Goal: Transaction & Acquisition: Purchase product/service

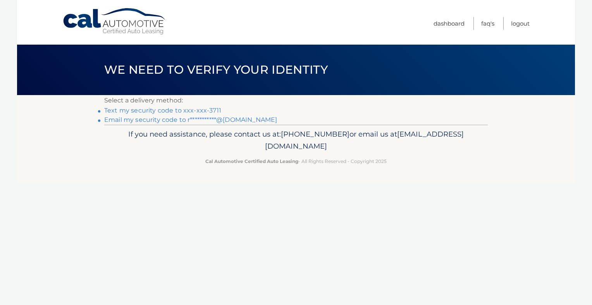
click at [140, 110] on link "Text my security code to xxx-xxx-3711" at bounding box center [162, 110] width 117 height 7
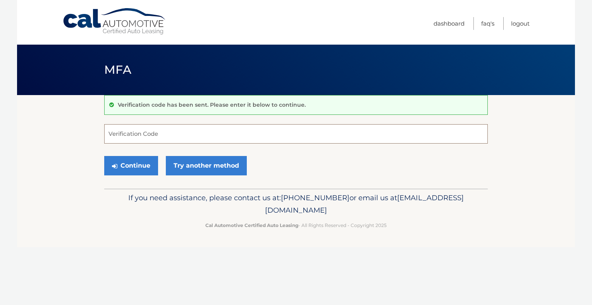
click at [137, 131] on input "Verification Code" at bounding box center [296, 133] width 384 height 19
type input "487984"
click at [104, 156] on button "Continue" at bounding box center [131, 165] width 54 height 19
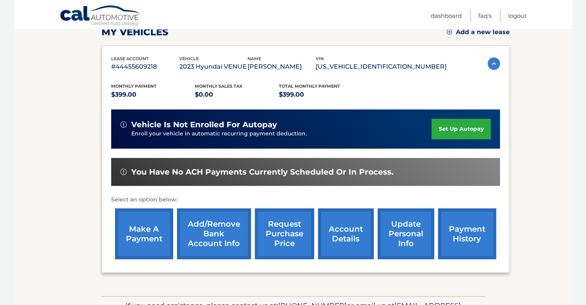
scroll to position [116, 0]
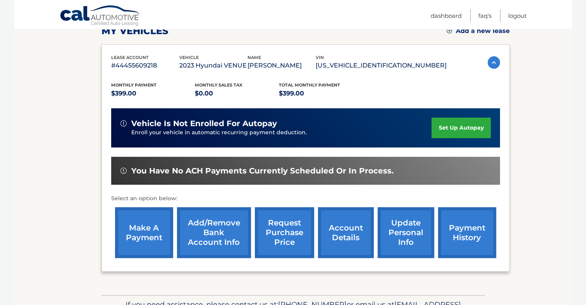
click at [155, 234] on link "make a payment" at bounding box center [144, 232] width 58 height 51
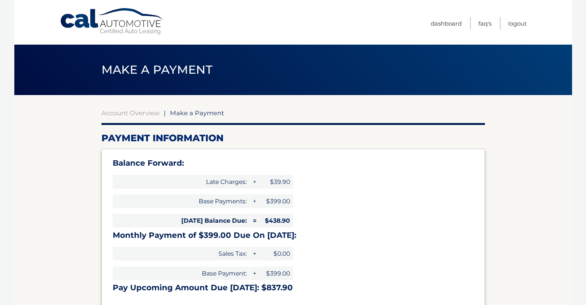
select select "MmZlNzNhNTktZTA5OS00MjkyLThkYzMtMzAxMTJjOTNlZGQw"
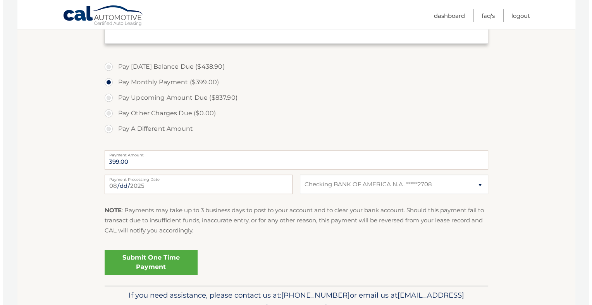
scroll to position [271, 0]
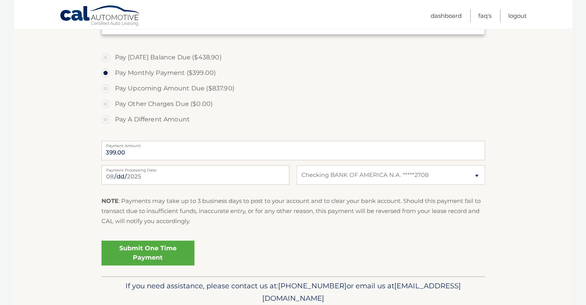
click at [146, 247] on link "Submit One Time Payment" at bounding box center [148, 252] width 93 height 25
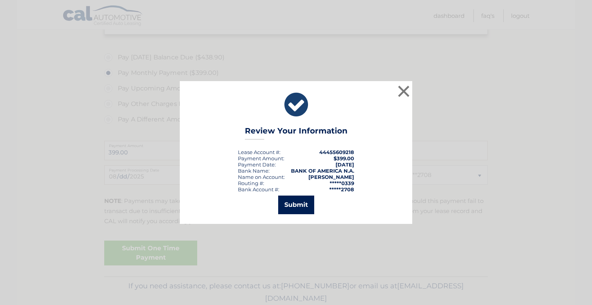
click at [296, 203] on button "Submit" at bounding box center [296, 204] width 36 height 19
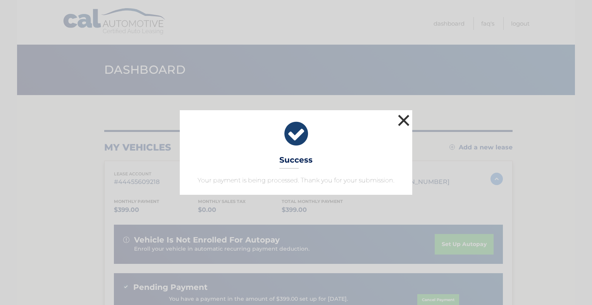
click at [402, 118] on button "×" at bounding box center [404, 120] width 16 height 16
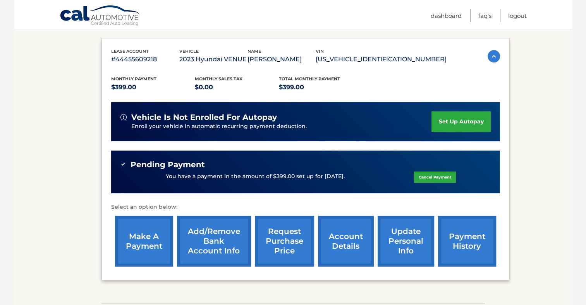
scroll to position [62, 0]
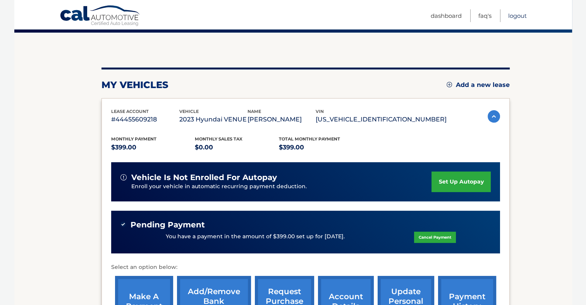
click at [527, 18] on link "Logout" at bounding box center [518, 15] width 19 height 13
